Goal: Submit feedback/report problem: Submit feedback/report problem

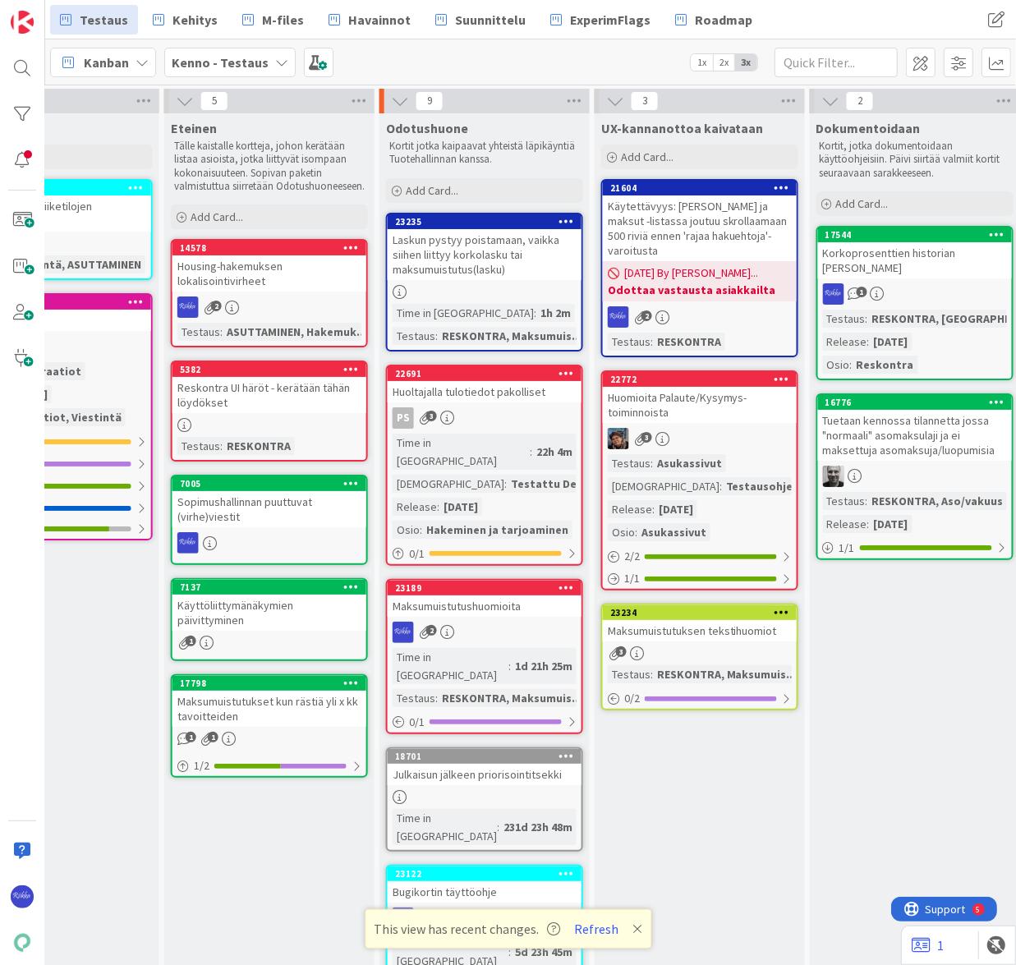
click at [475, 246] on div "Laskun pystyy poistamaan, vaikka siihen liittyy korkolasku tai maksumuistutus(l…" at bounding box center [484, 254] width 194 height 51
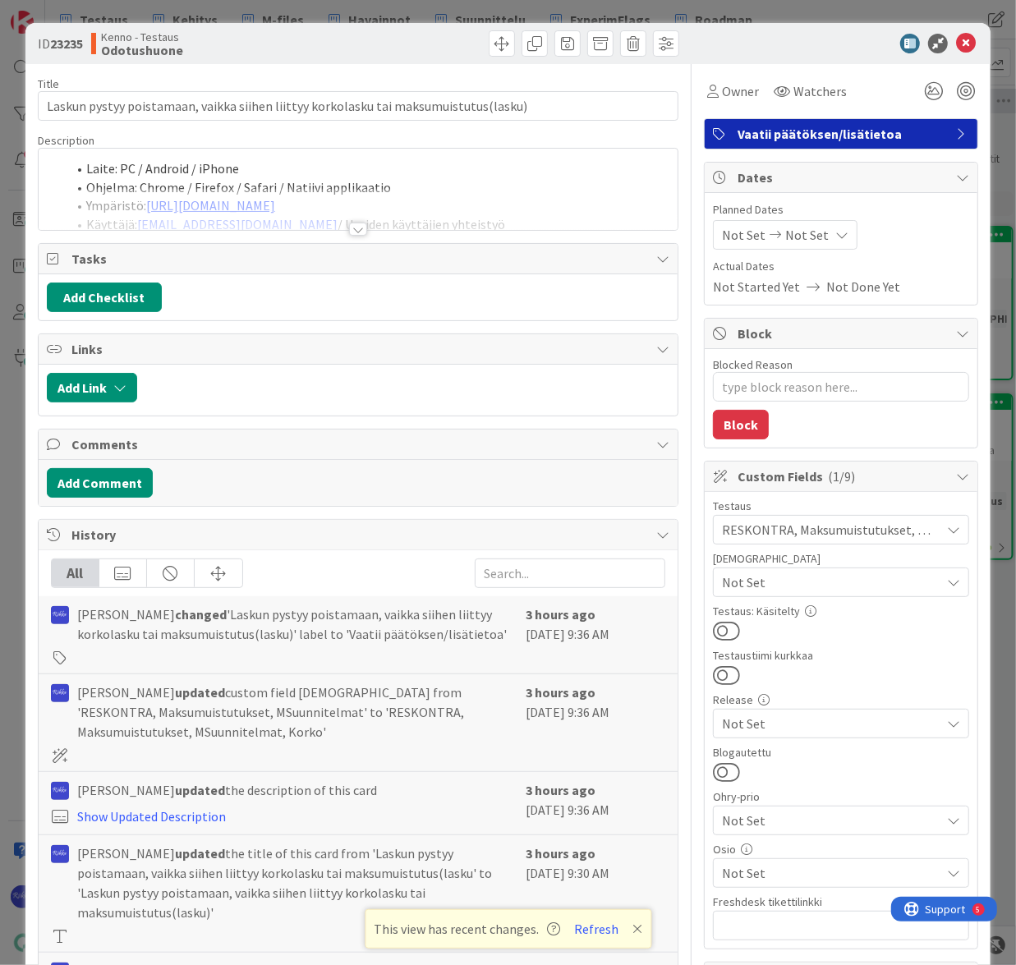
click at [355, 226] on div at bounding box center [358, 228] width 18 height 13
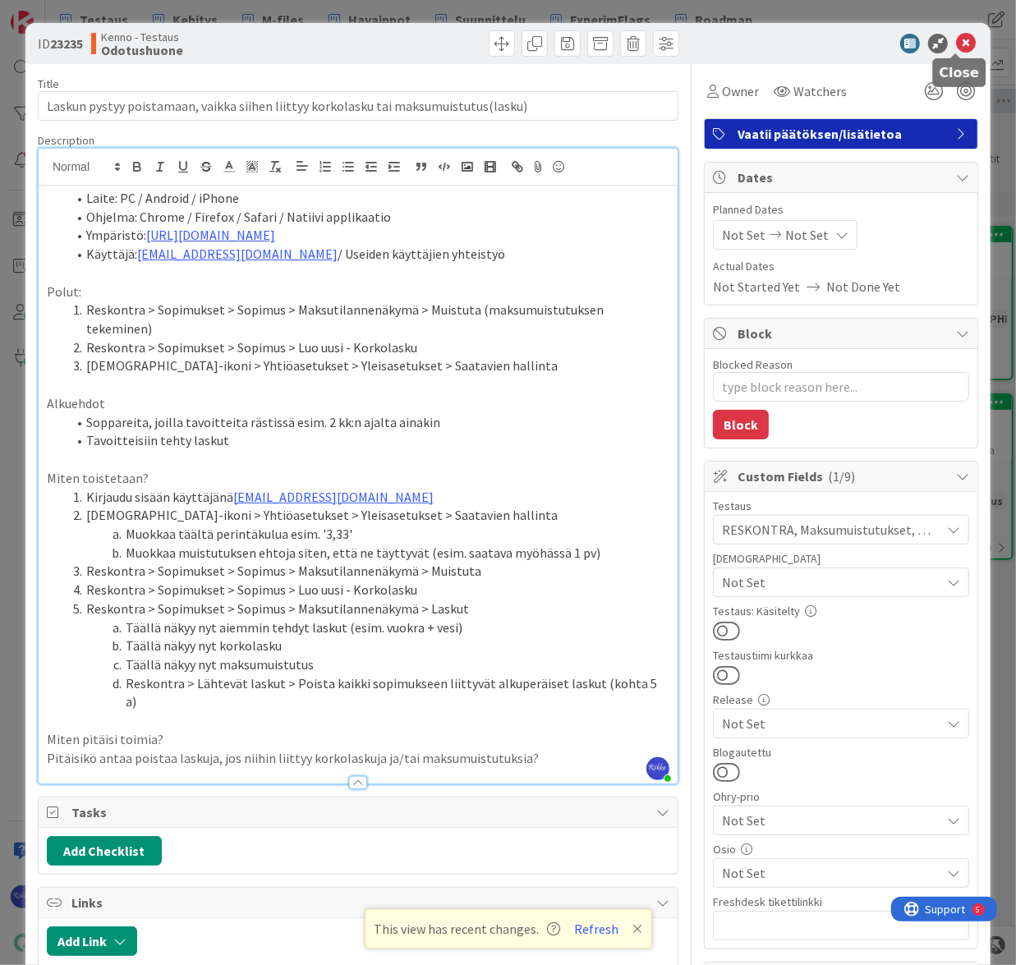
click at [959, 44] on icon at bounding box center [966, 44] width 20 height 20
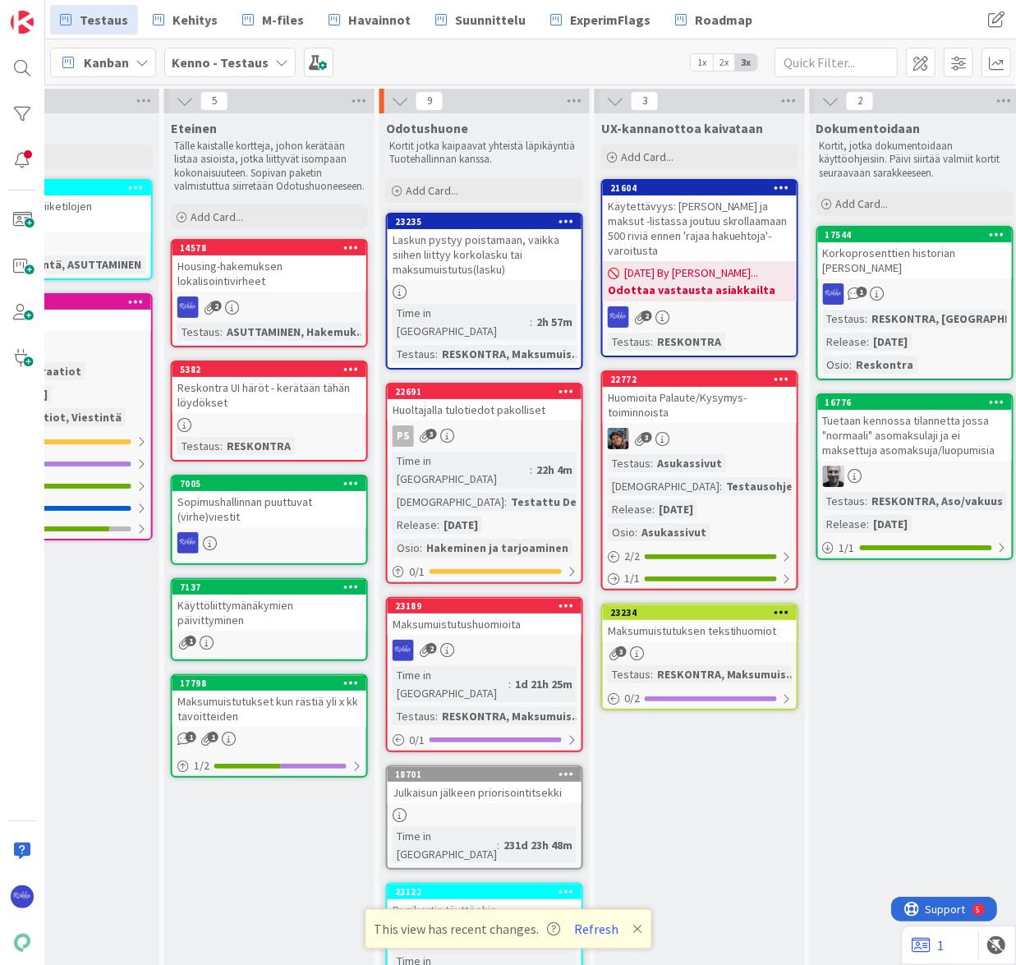
click at [719, 625] on link "23234 Maksumuistutuksen tekstihuomiot 3 Testaus : RESKONTRA, Maksumuis... 0 / 2" at bounding box center [699, 656] width 197 height 107
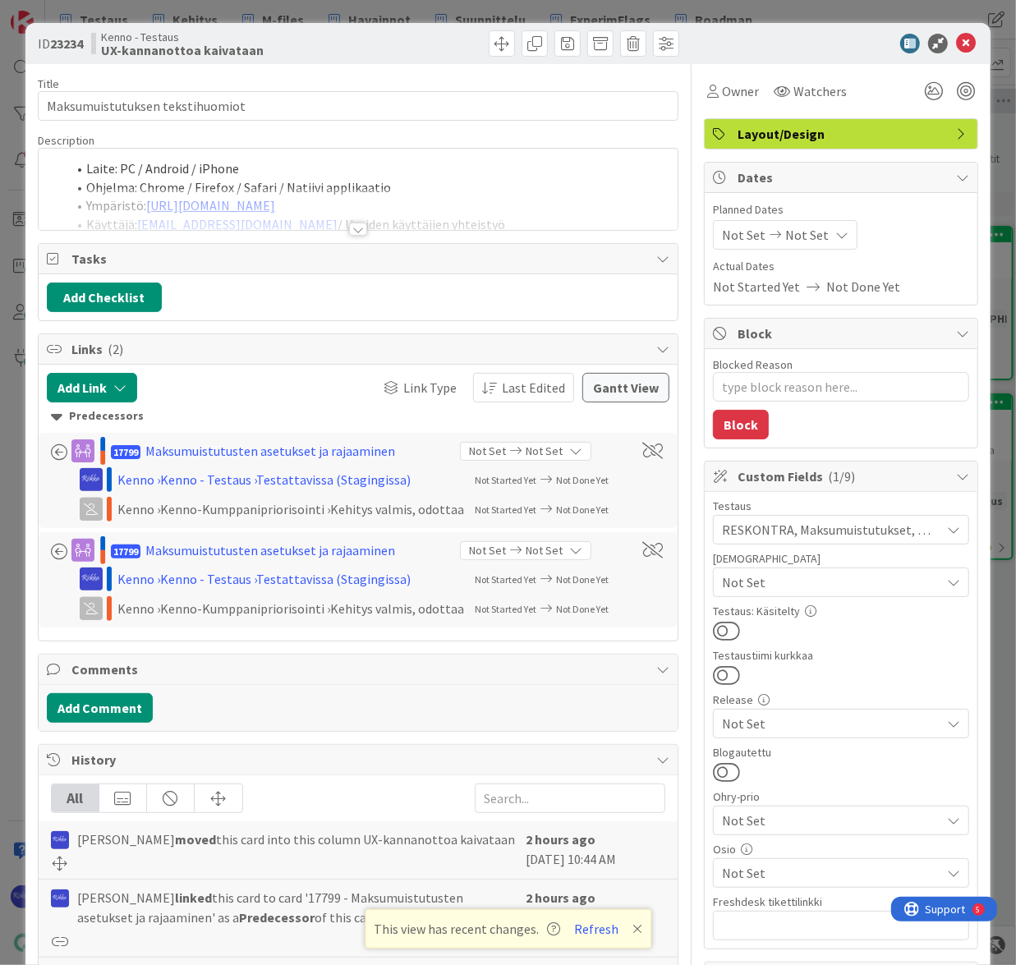
click at [353, 230] on div at bounding box center [358, 228] width 18 height 13
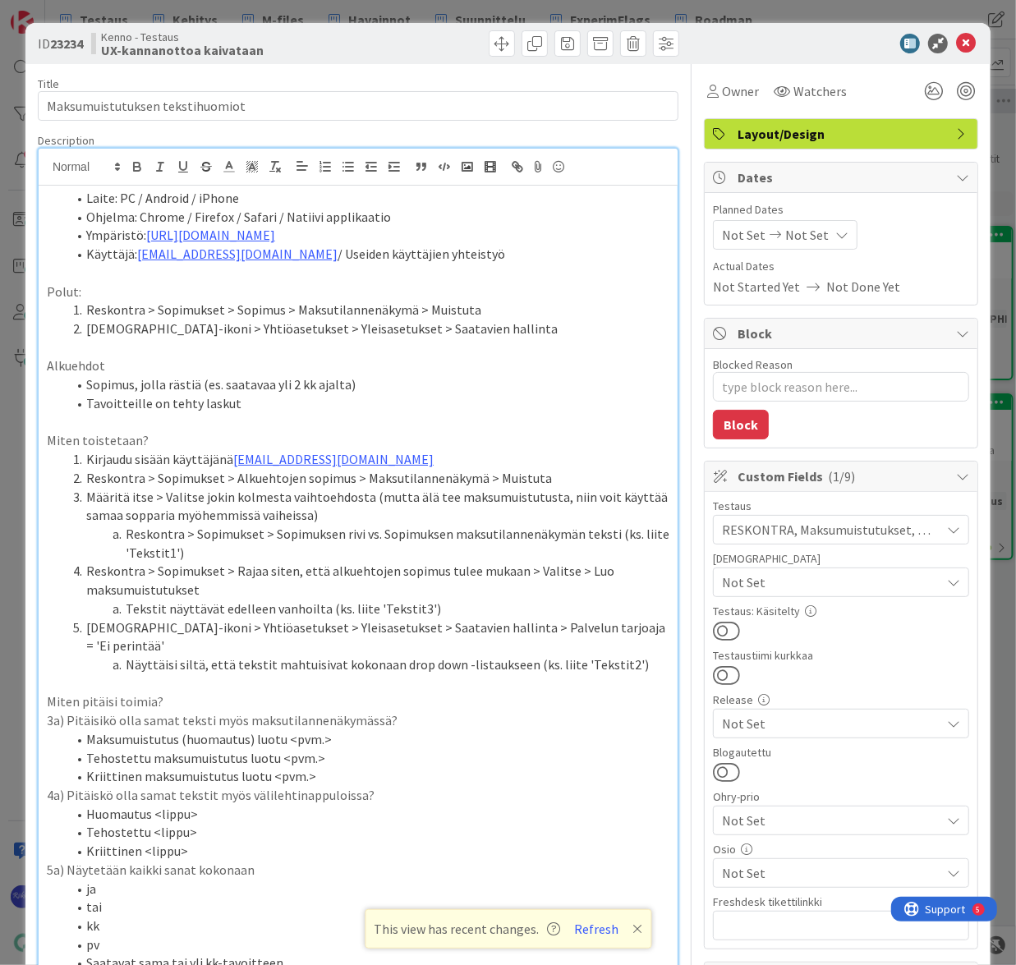
click at [958, 40] on icon at bounding box center [966, 44] width 20 height 20
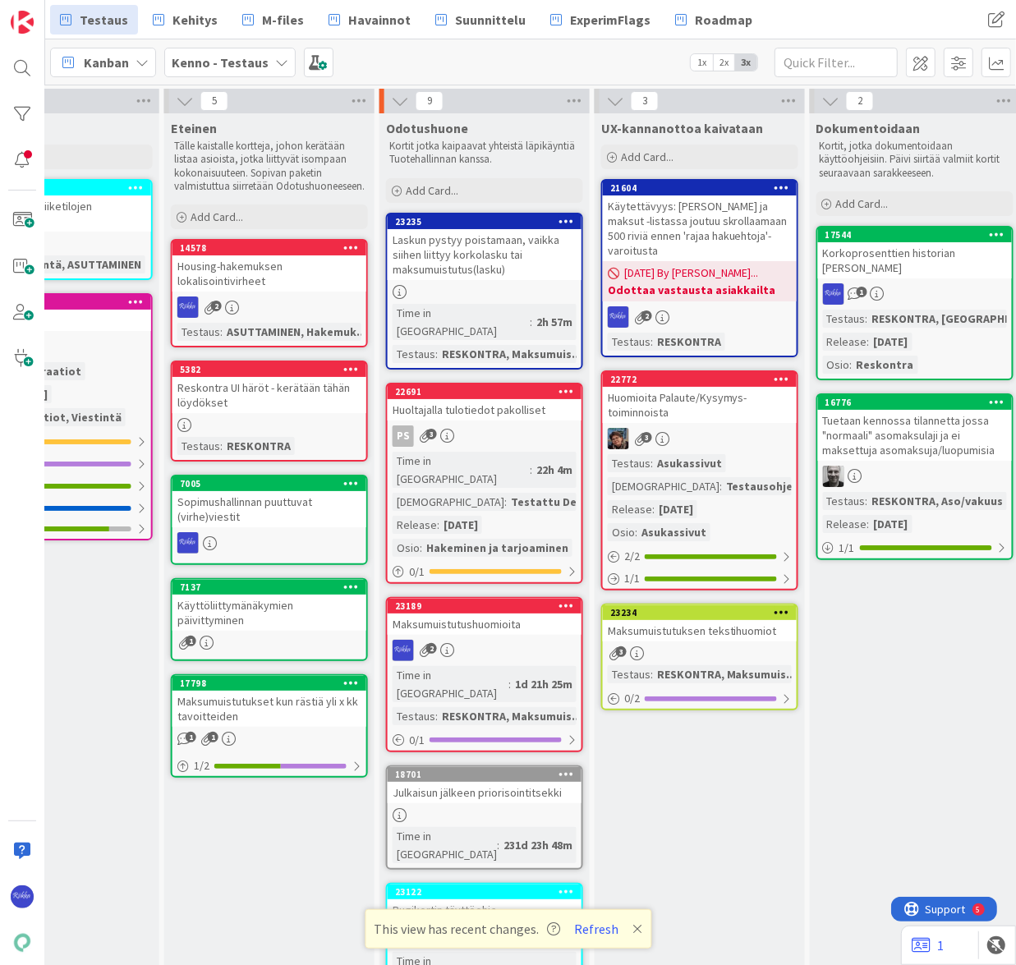
click at [730, 624] on div "Maksumuistutuksen tekstihuomiot" at bounding box center [700, 630] width 194 height 21
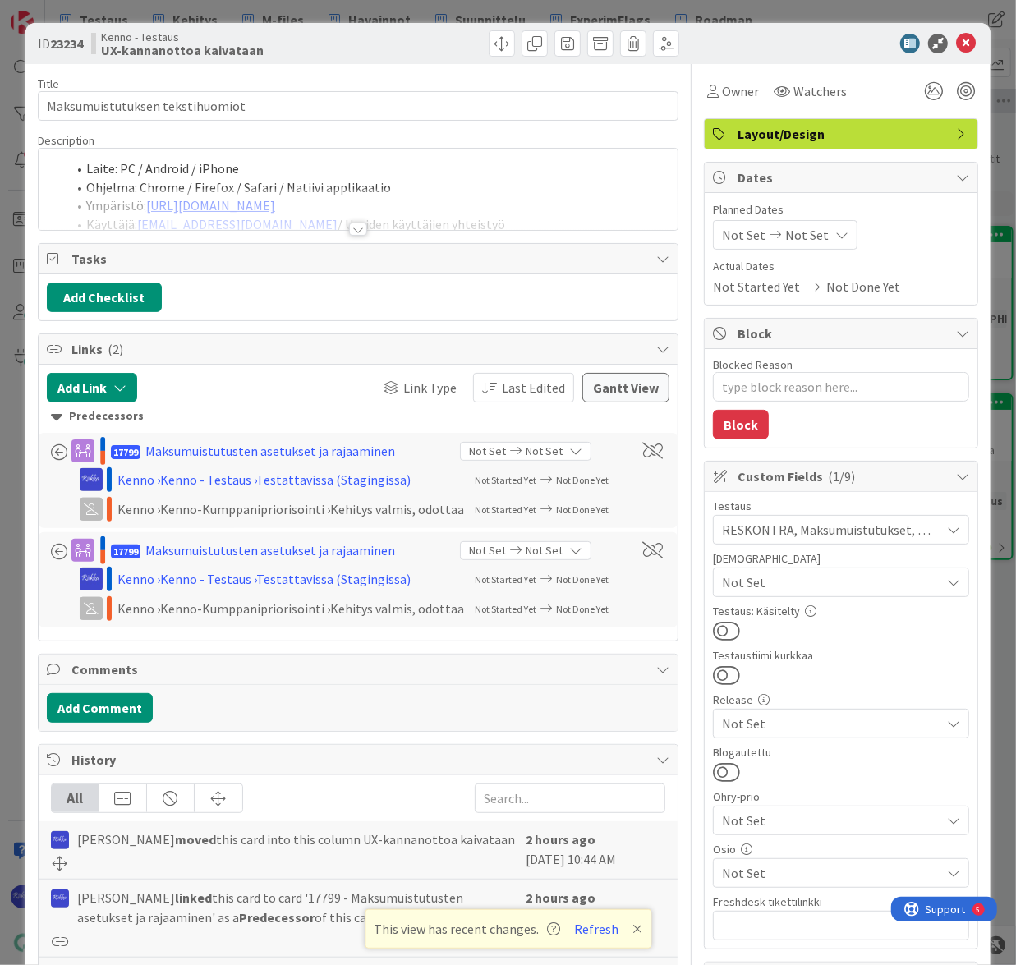
click at [351, 233] on div at bounding box center [358, 228] width 18 height 13
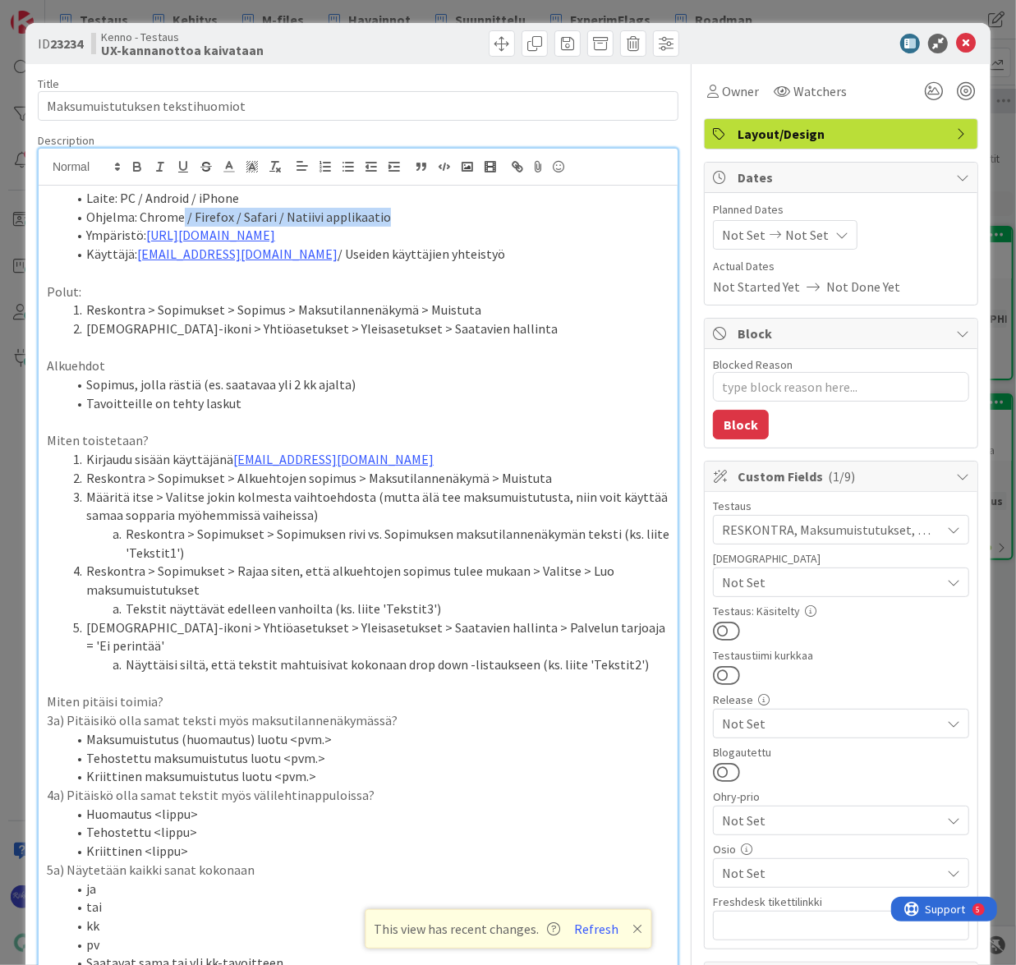
drag, startPoint x: 181, startPoint y: 213, endPoint x: 430, endPoint y: 210, distance: 248.8
click at [430, 210] on li "Ohjelma: Chrome / Firefox / Safari / Natiivi applikaatio" at bounding box center [367, 217] width 603 height 19
type textarea "x"
click at [209, 218] on li "Ohjelma: Chrome," at bounding box center [367, 217] width 603 height 19
click at [282, 209] on li "Ohjelma: Chrome, Firefox" at bounding box center [367, 217] width 603 height 19
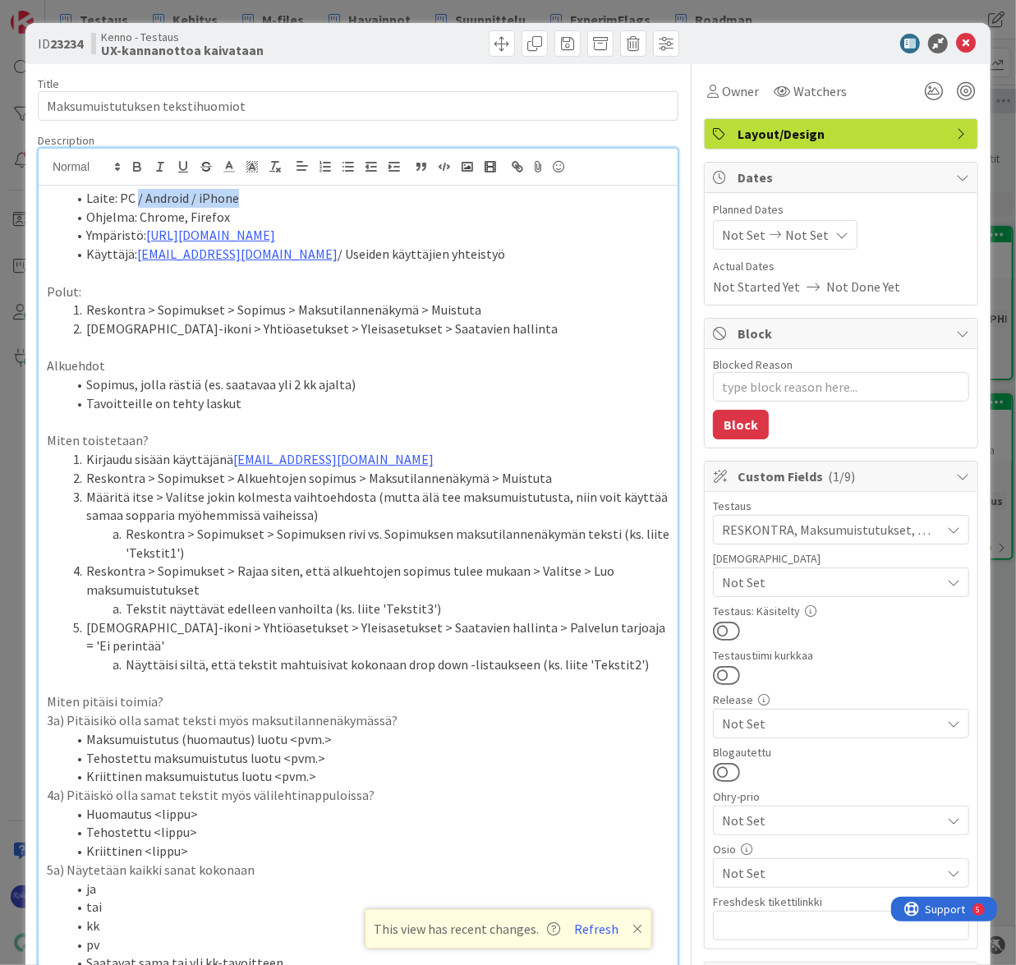
drag, startPoint x: 137, startPoint y: 198, endPoint x: 287, endPoint y: 199, distance: 149.4
click at [287, 199] on li "Laite: PC / Android / iPhone" at bounding box center [367, 198] width 603 height 19
click at [472, 252] on li "Käyttäjä: [EMAIL_ADDRESS][DOMAIN_NAME] / Useiden käyttäjien yhteistyö" at bounding box center [367, 254] width 603 height 19
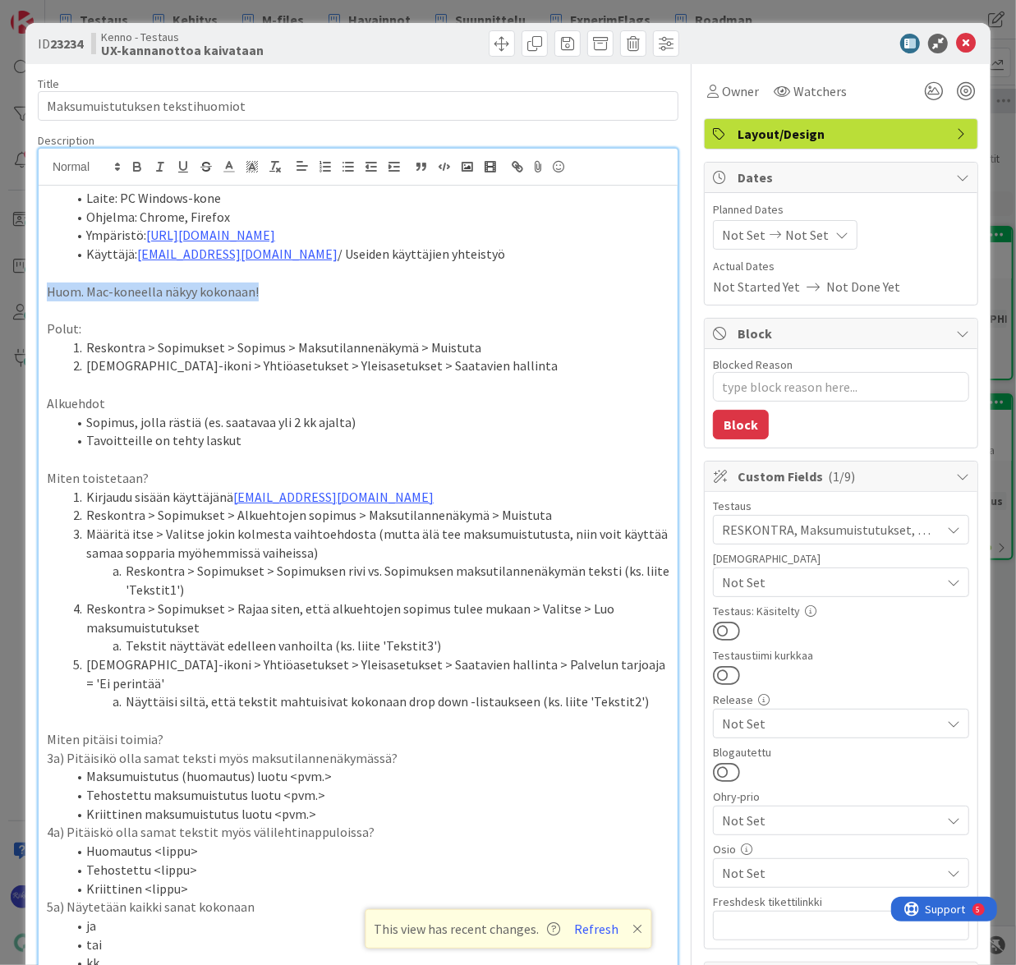
drag, startPoint x: 298, startPoint y: 289, endPoint x: -10, endPoint y: 285, distance: 307.9
click at [0, 285] on html "Testaus Kehitys M-files Havainnot Suunnittelu ExperimFlags Roadmap Testaus Kehi…" at bounding box center [508, 482] width 1016 height 965
click at [137, 167] on icon "button" at bounding box center [137, 169] width 7 height 4
click at [227, 167] on line at bounding box center [229, 167] width 4 height 0
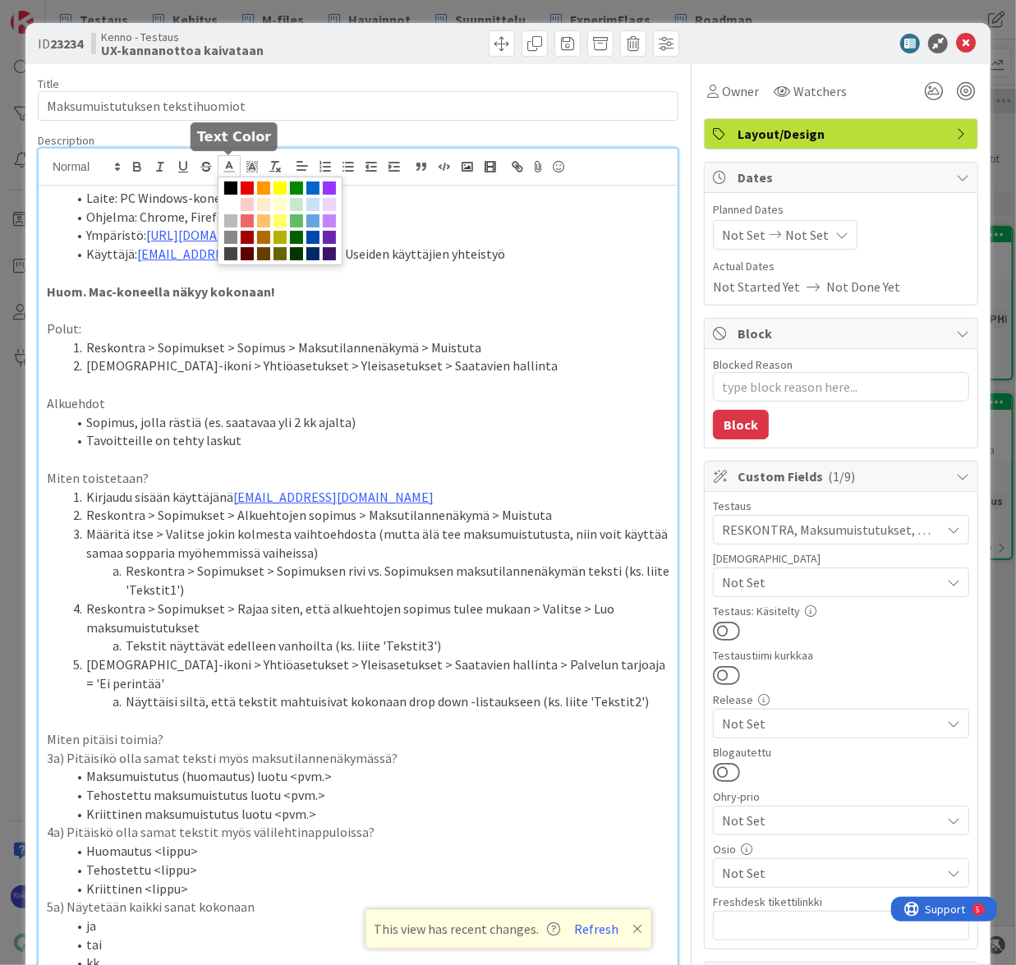
click at [249, 187] on span at bounding box center [247, 187] width 13 height 13
click at [302, 290] on p "Huom. Mac-koneella näkyy kokonaan!" at bounding box center [358, 291] width 622 height 19
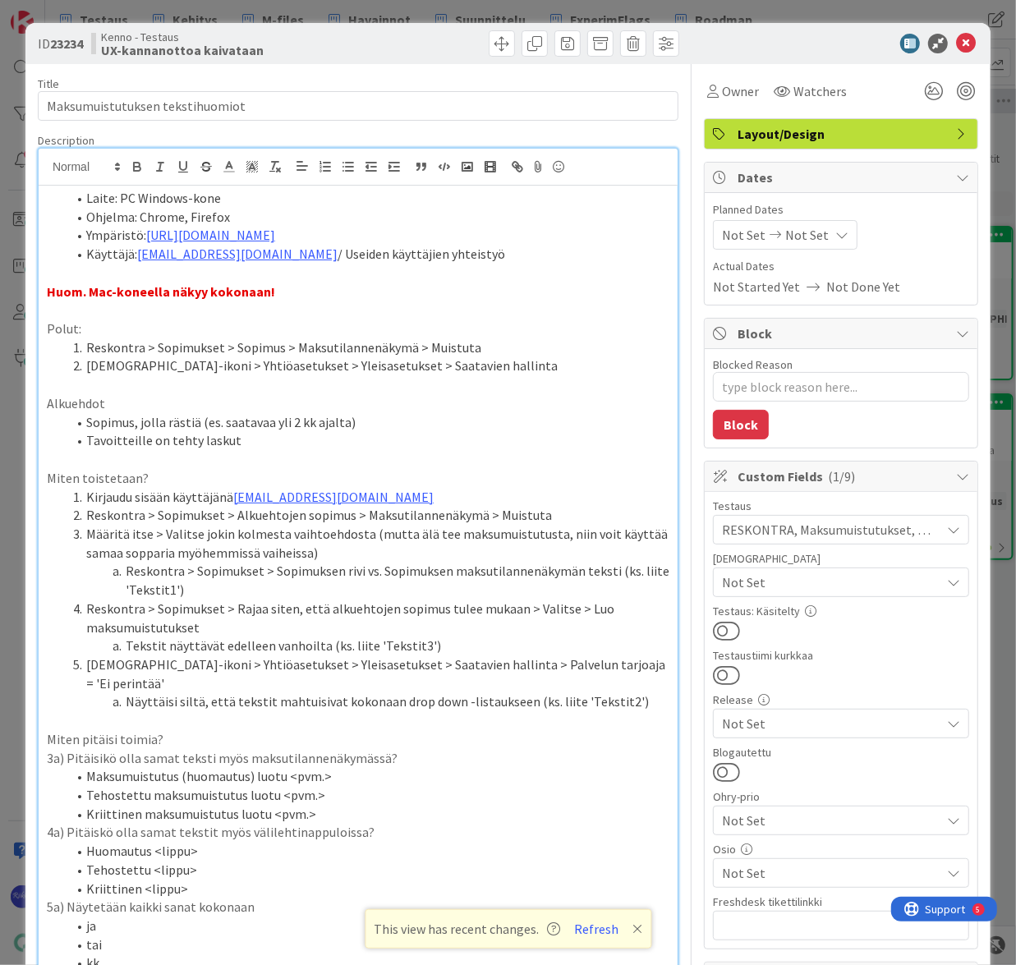
click at [204, 291] on strong "Huom. Mac-koneella näkyy kokonaan!" at bounding box center [161, 291] width 228 height 16
click at [391, 314] on p at bounding box center [358, 309] width 622 height 19
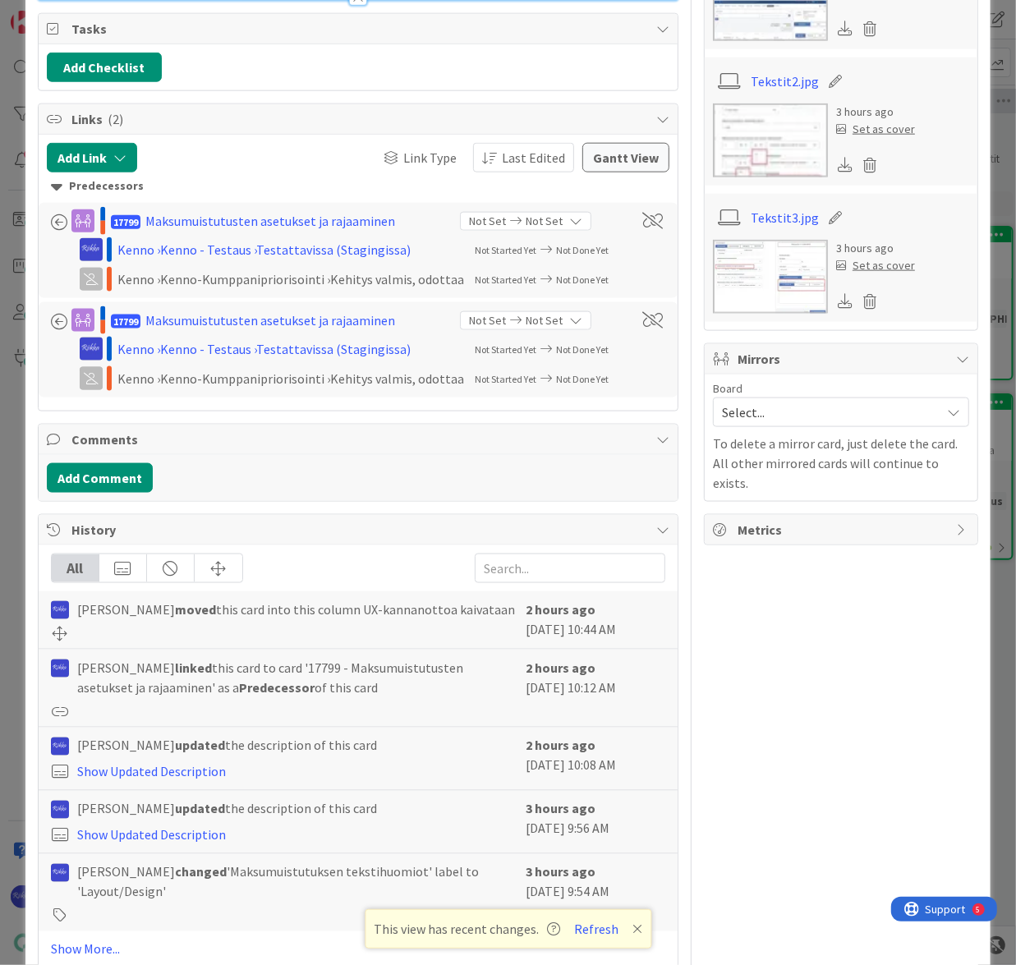
scroll to position [746, 0]
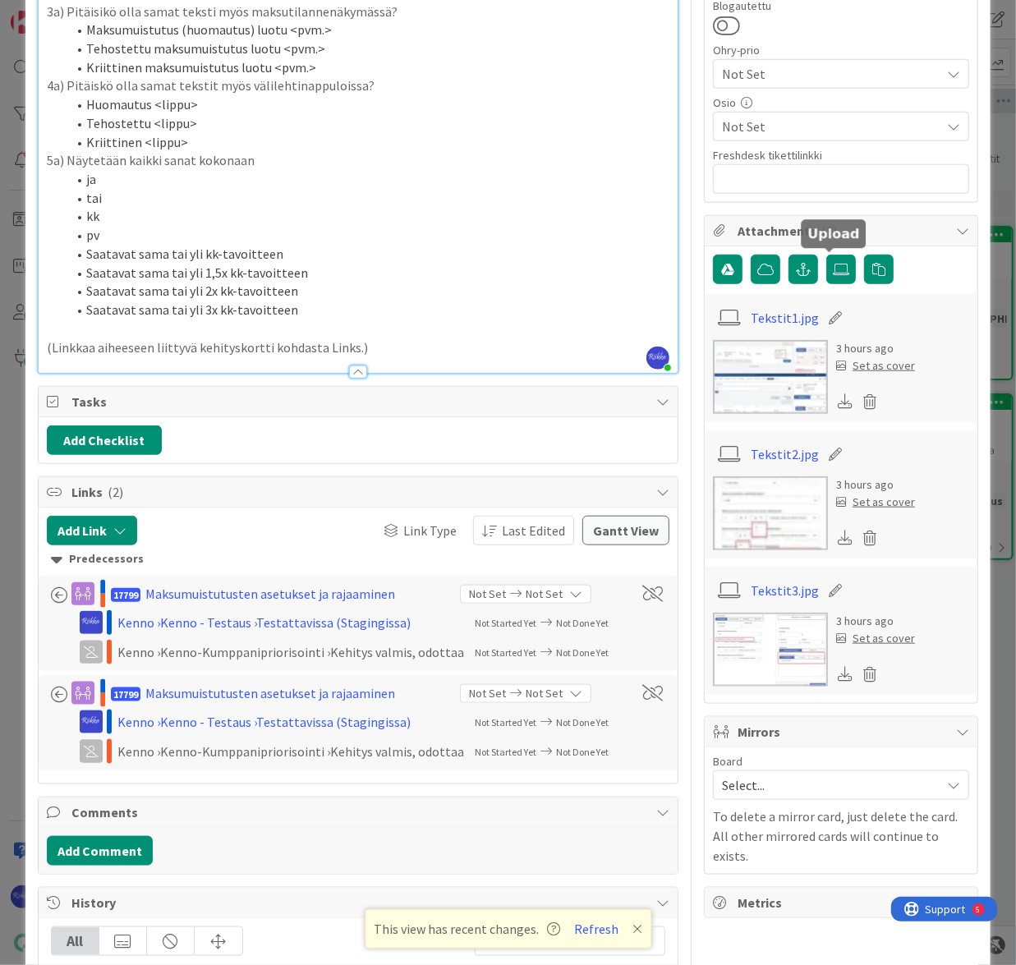
click at [832, 269] on icon at bounding box center [840, 269] width 16 height 13
click at [826, 254] on input "file" at bounding box center [826, 254] width 0 height 0
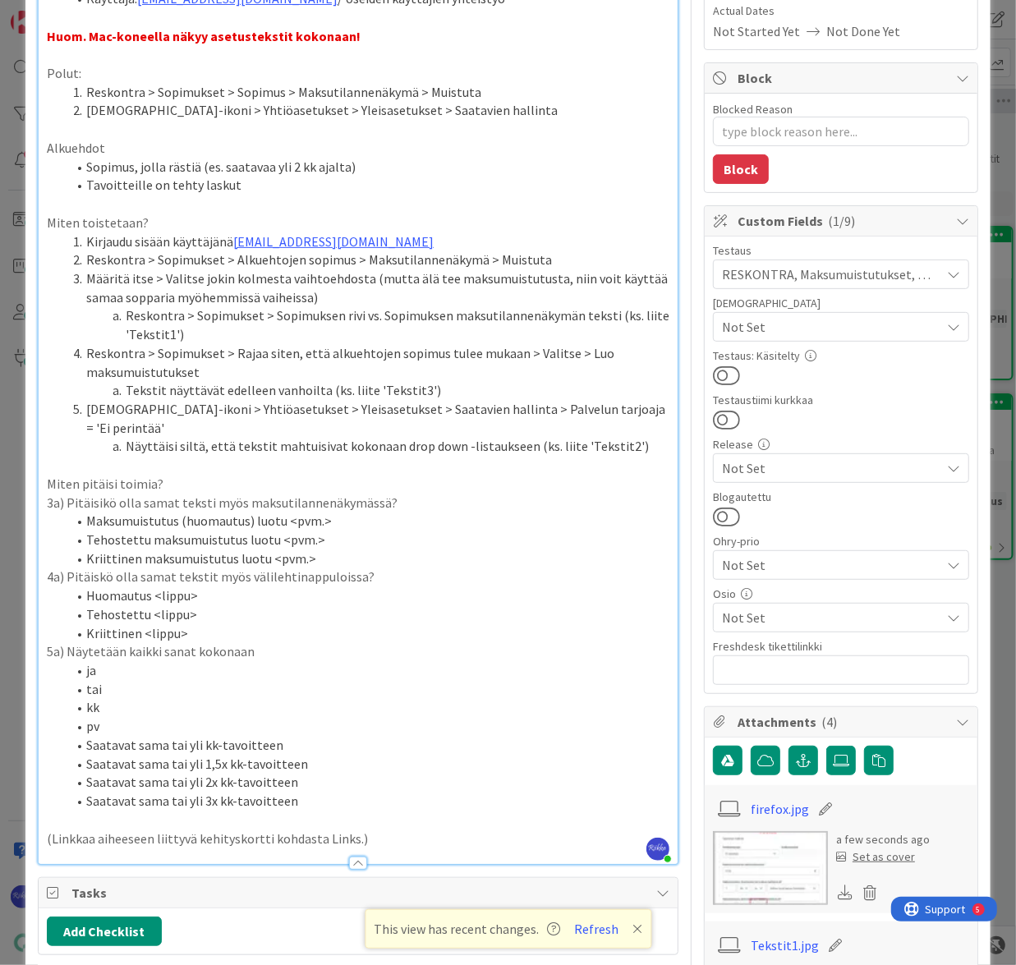
scroll to position [298, 0]
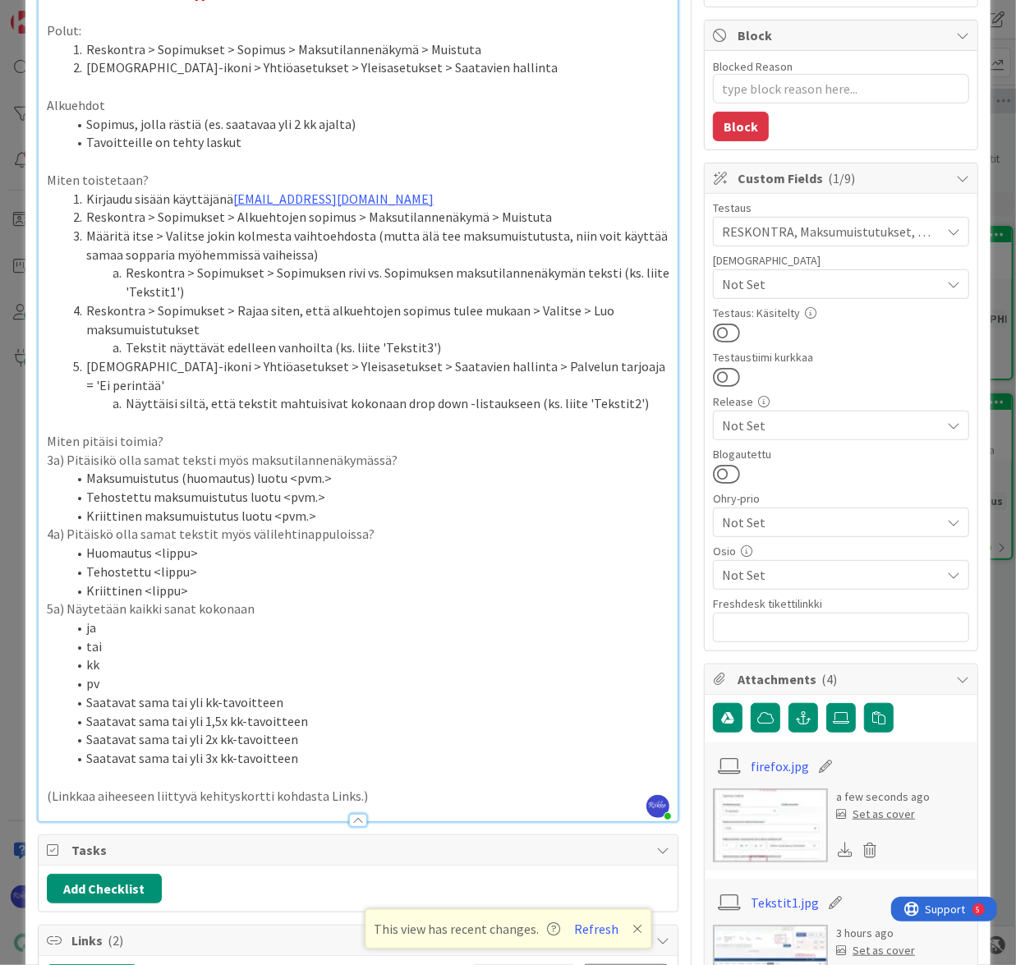
click at [616, 394] on li "Näyttäisi siltä, että tekstit mahtuisivat kokonaan drop down -listaukseen (ks. …" at bounding box center [367, 403] width 603 height 19
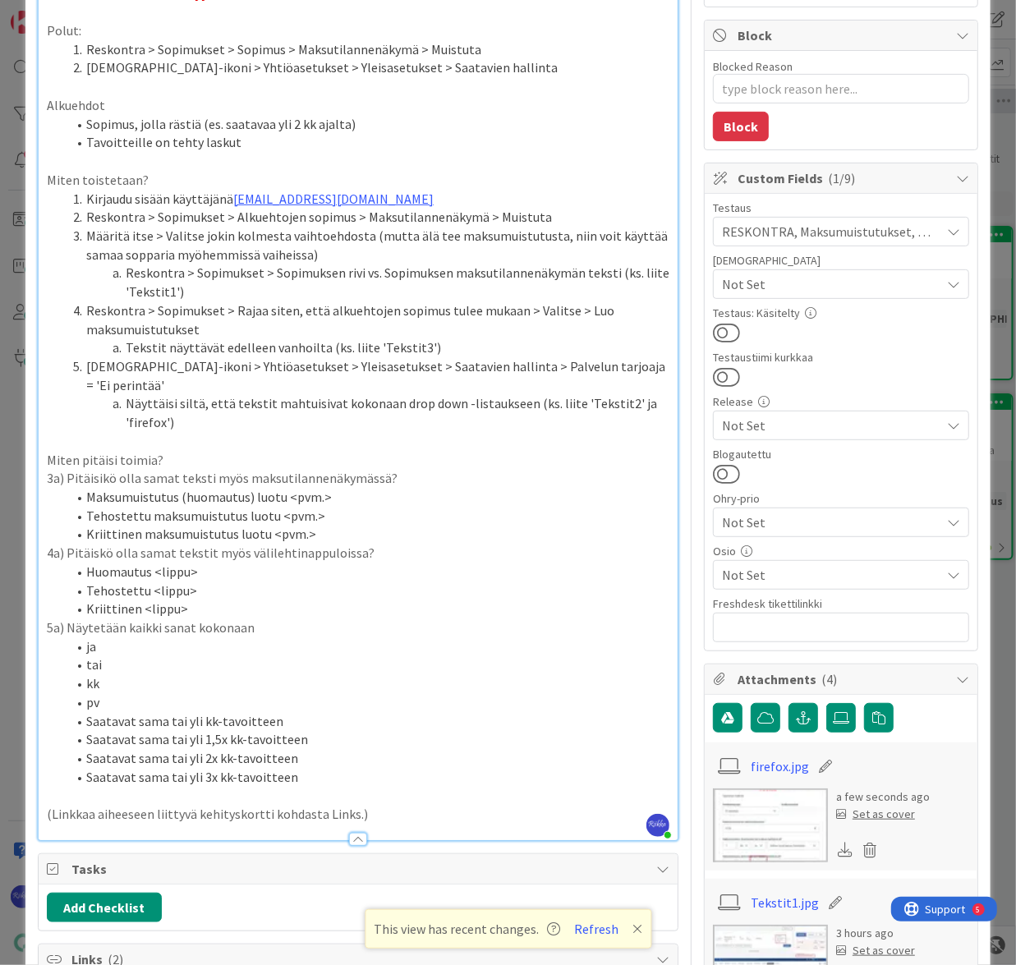
click at [260, 397] on li "Näyttäisi siltä, että tekstit mahtuisivat kokonaan drop down -listaukseen (ks. …" at bounding box center [367, 412] width 603 height 37
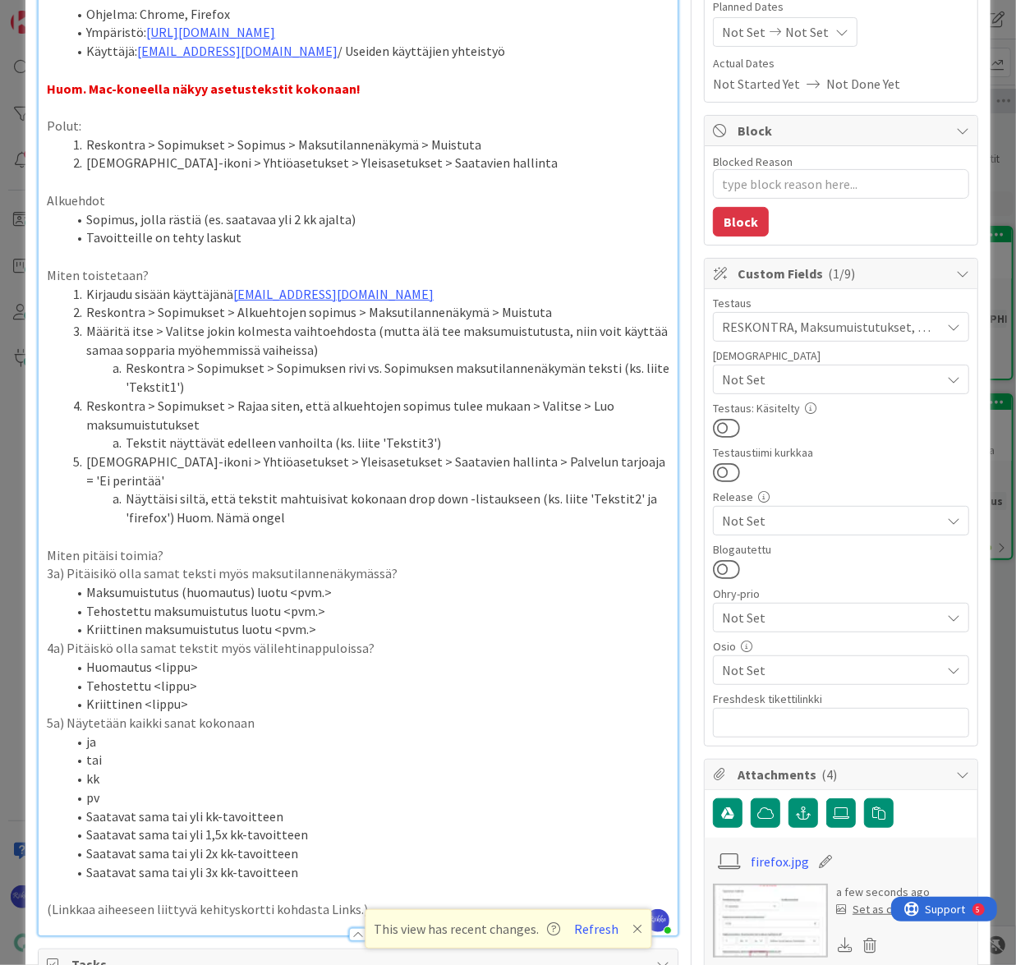
scroll to position [74, 0]
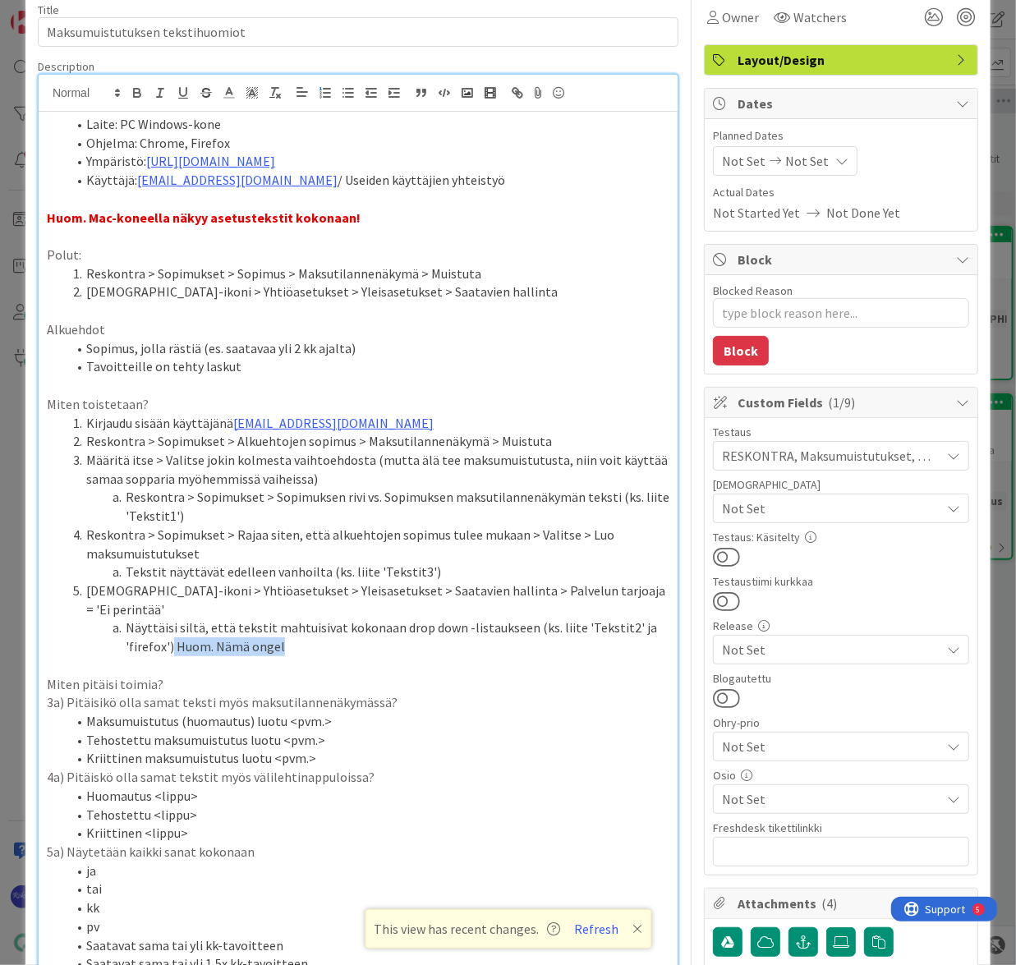
drag, startPoint x: 171, startPoint y: 621, endPoint x: 279, endPoint y: 626, distance: 108.5
click at [279, 626] on li "Näyttäisi siltä, että tekstit mahtuisivat kokonaan drop down -listaukseen (ks. …" at bounding box center [367, 636] width 603 height 37
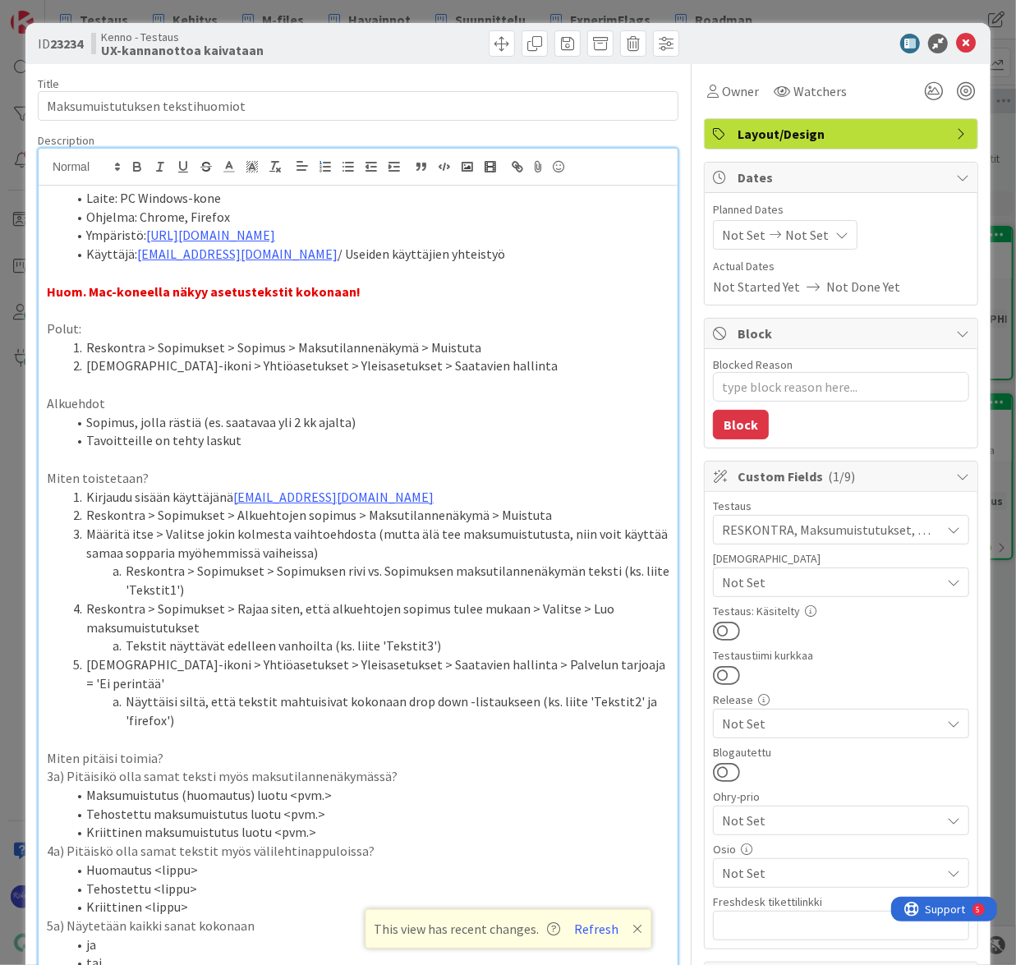
click at [185, 195] on li "Laite: PC Windows-kone" at bounding box center [367, 198] width 603 height 19
drag, startPoint x: 202, startPoint y: 195, endPoint x: 259, endPoint y: 195, distance: 57.5
click at [259, 195] on li "Laite: PC Windows 10 kone" at bounding box center [367, 198] width 603 height 19
click at [956, 43] on icon at bounding box center [966, 44] width 20 height 20
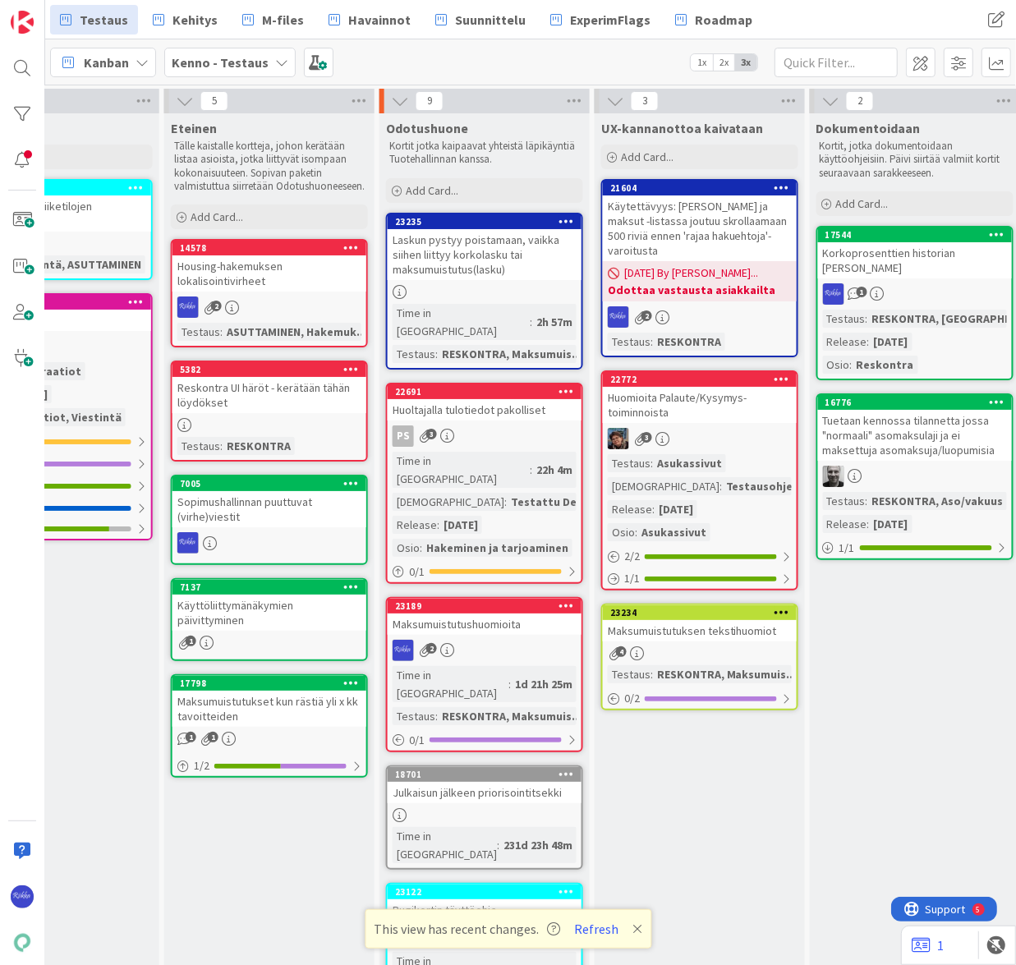
click at [504, 640] on div "2" at bounding box center [484, 650] width 194 height 21
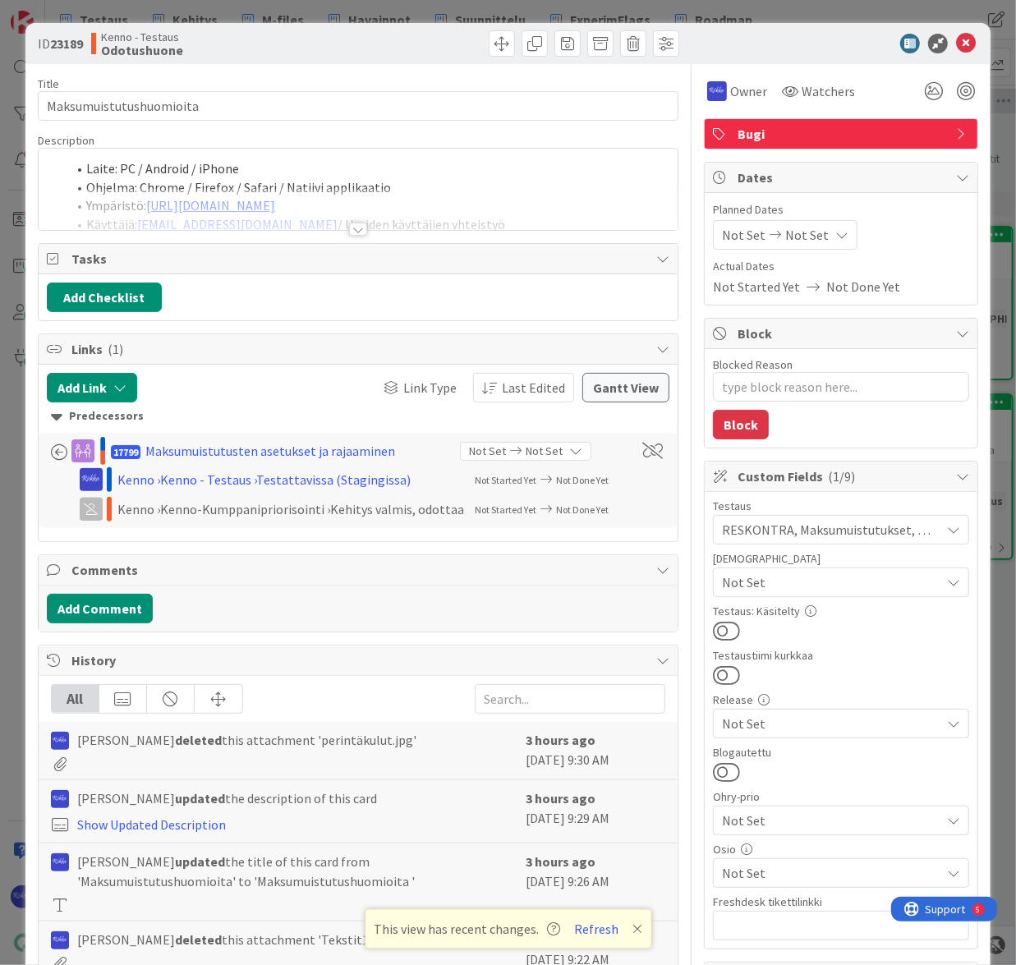
click at [353, 227] on div at bounding box center [358, 228] width 18 height 13
type textarea "x"
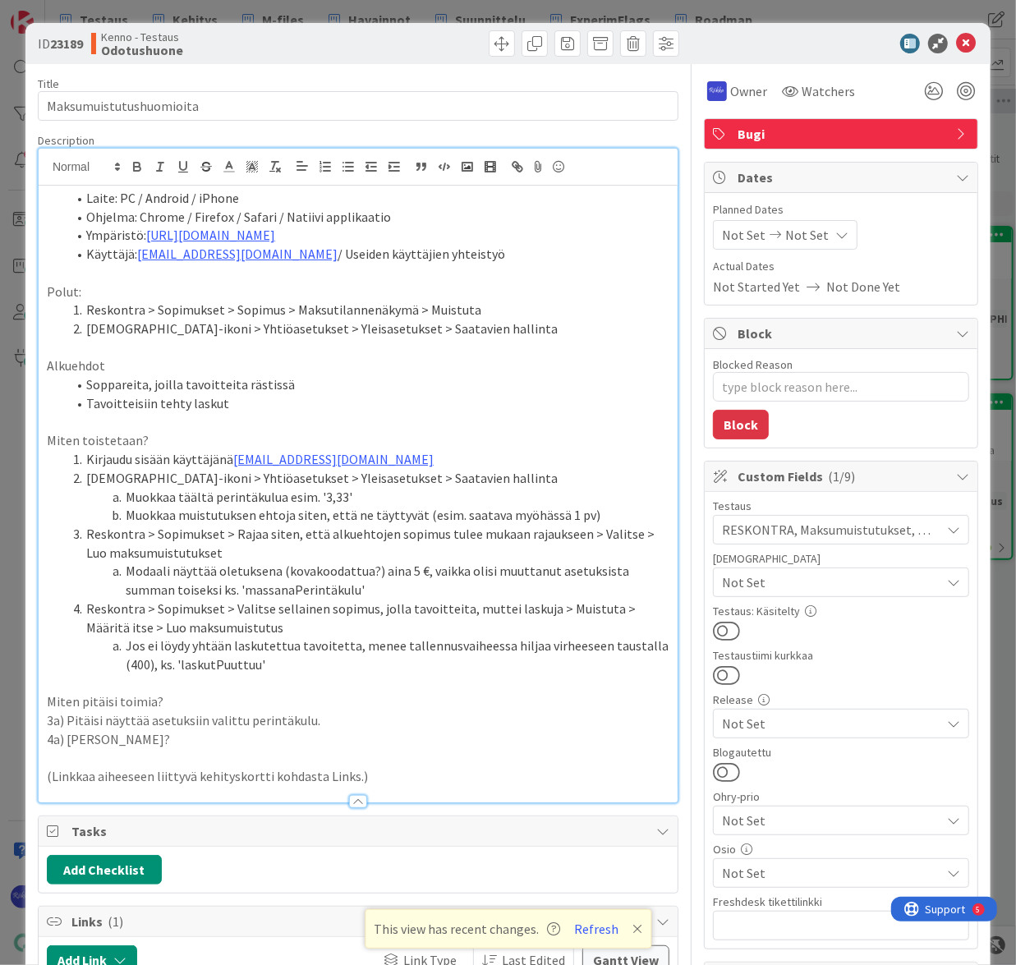
click at [476, 332] on li "[DEMOGRAPHIC_DATA]-ikoni > Yhtiöasetukset > Yleisasetukset > Saatavien hallinta" at bounding box center [367, 328] width 603 height 19
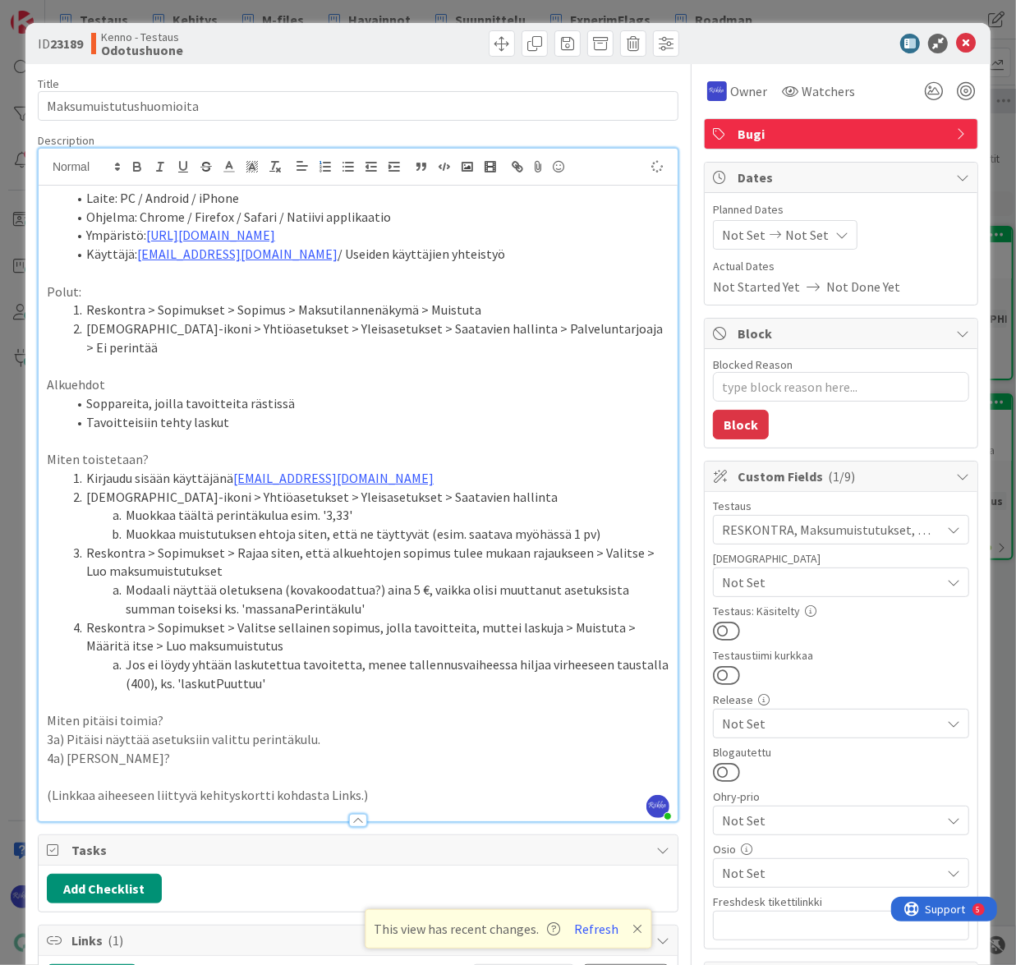
type textarea "x"
click at [956, 44] on icon at bounding box center [966, 44] width 20 height 20
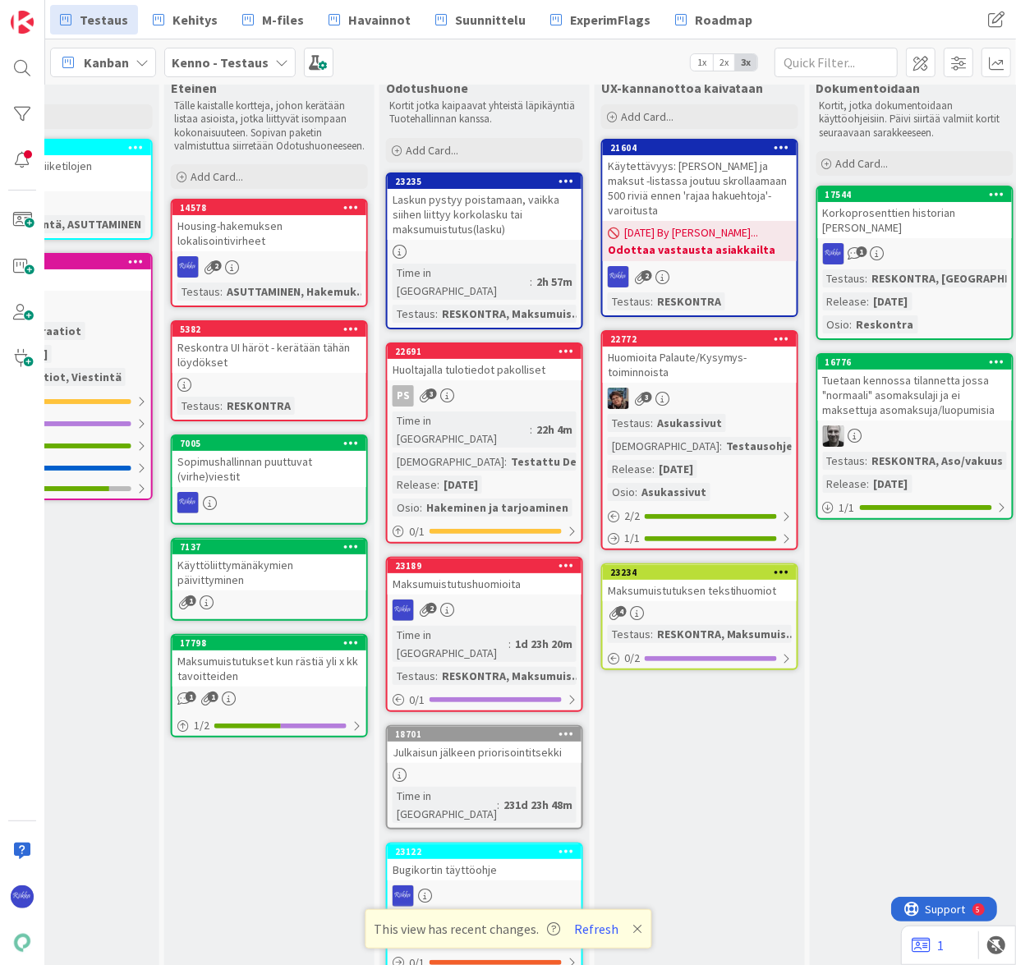
scroll to position [74, 1177]
